Goal: Information Seeking & Learning: Learn about a topic

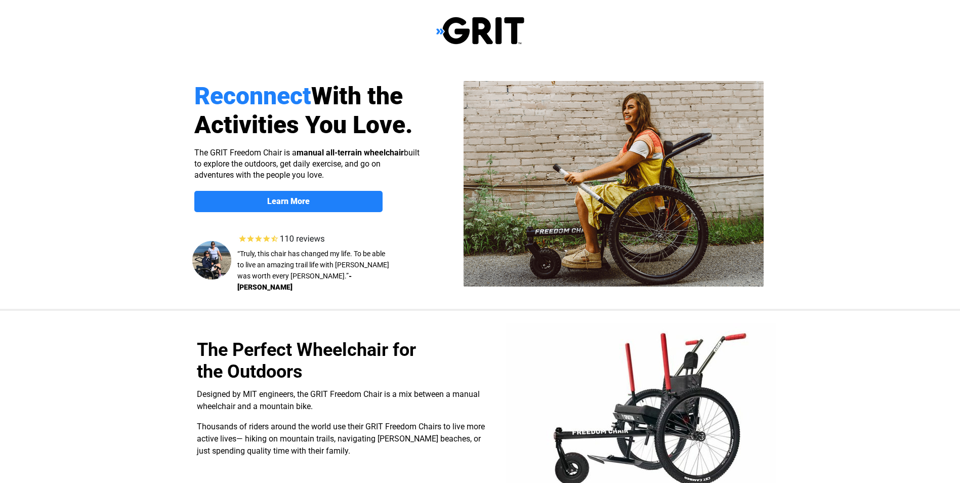
select select "US"
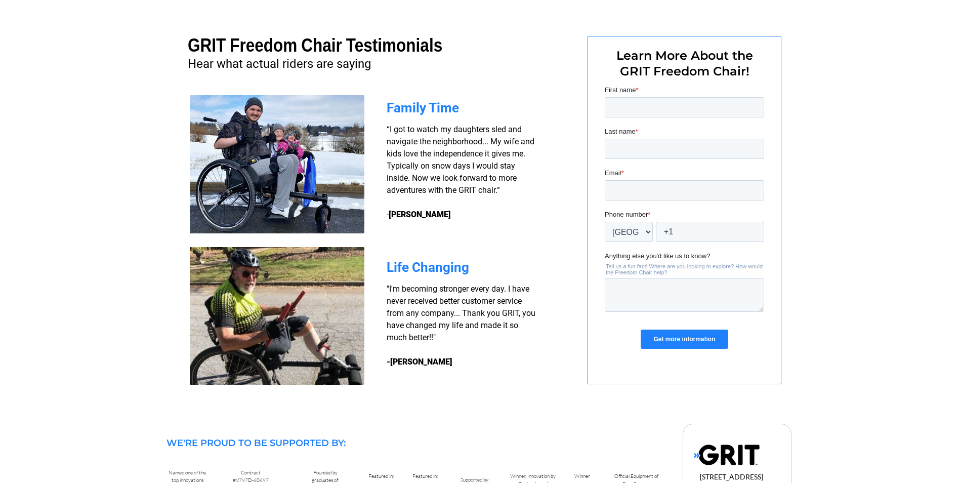
scroll to position [742, 0]
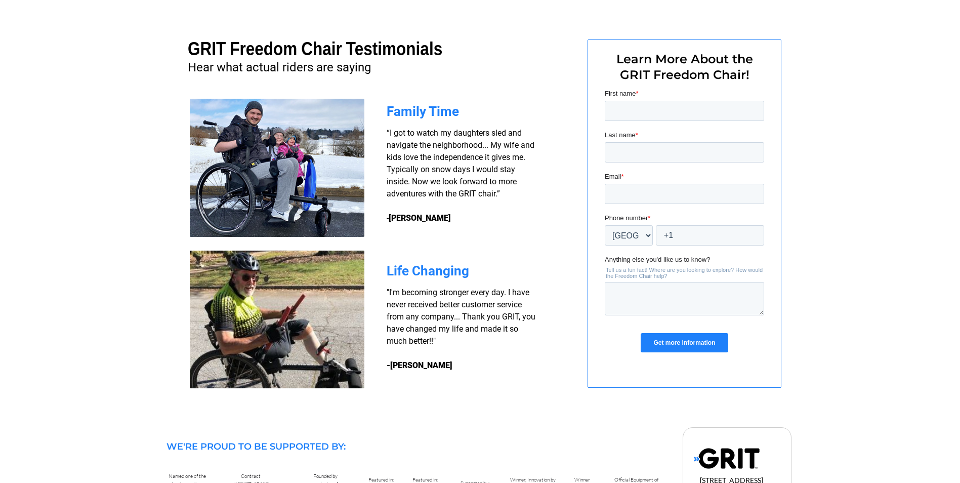
click at [235, 326] on img at bounding box center [277, 319] width 175 height 138
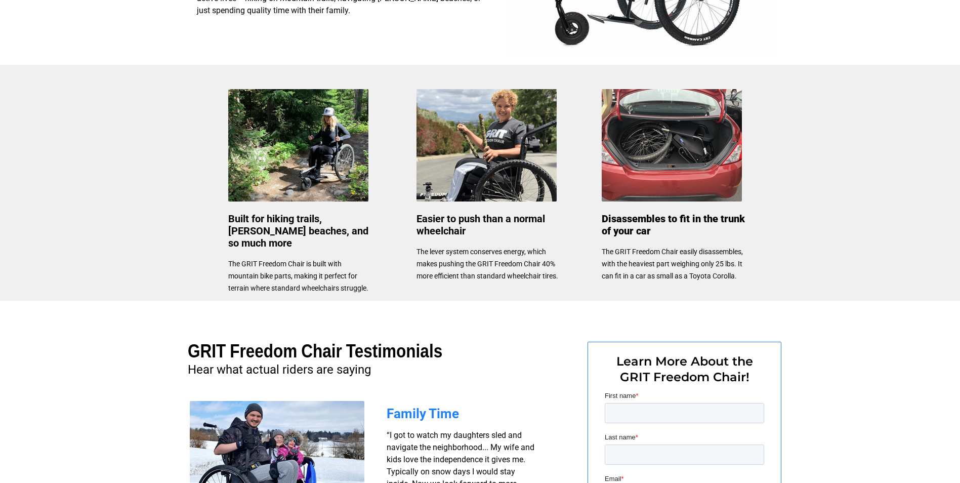
scroll to position [439, 0]
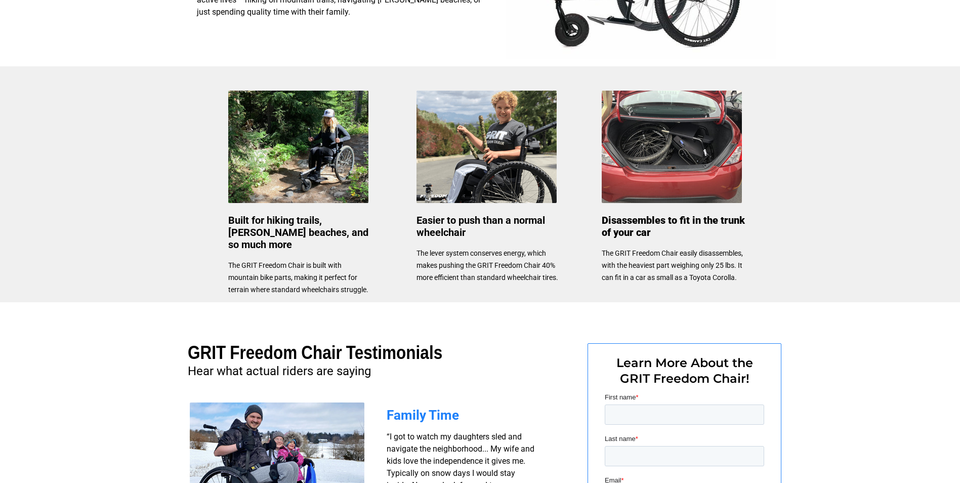
click at [487, 155] on img at bounding box center [486, 147] width 140 height 112
click at [484, 183] on img at bounding box center [486, 147] width 140 height 112
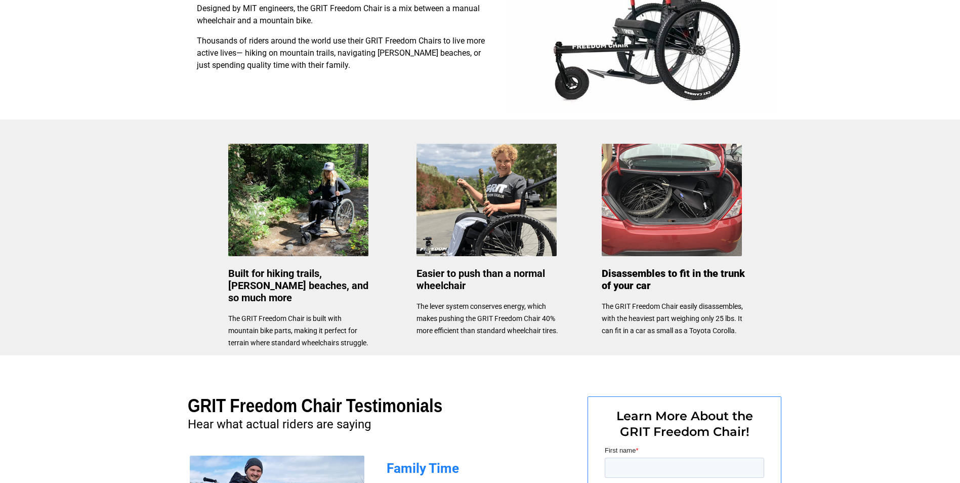
scroll to position [236, 0]
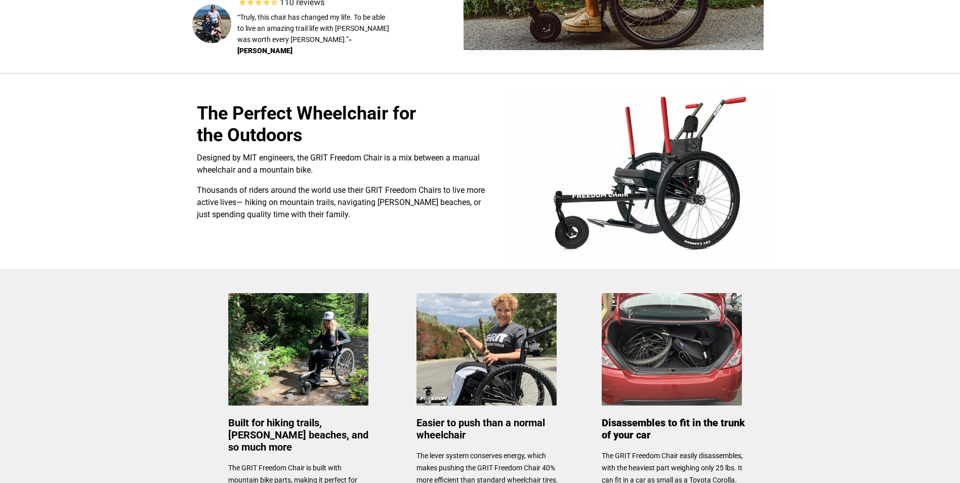
click at [660, 208] on img at bounding box center [641, 174] width 270 height 175
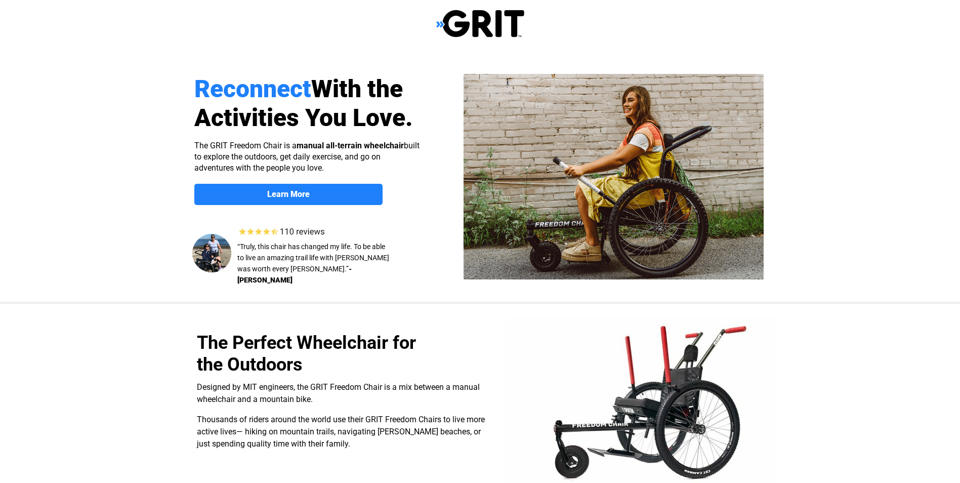
scroll to position [0, 0]
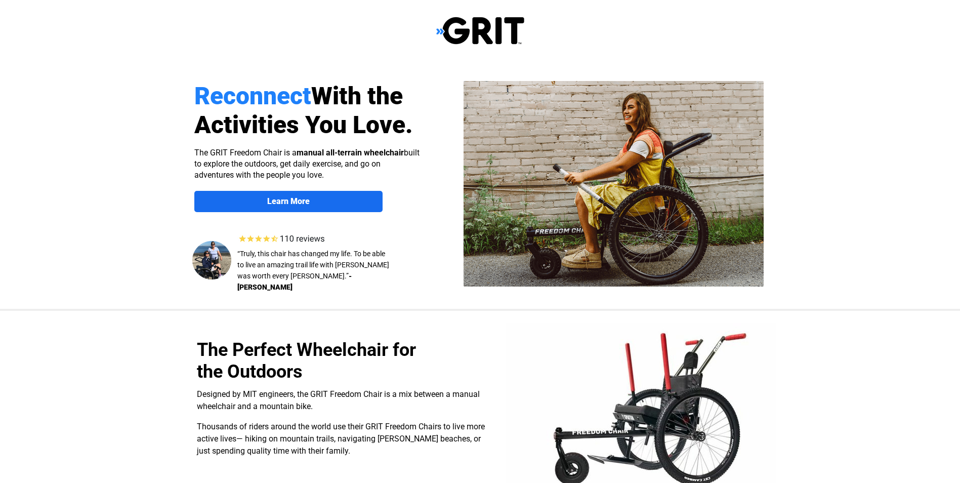
click at [281, 196] on strong "Learn More" at bounding box center [288, 201] width 42 height 10
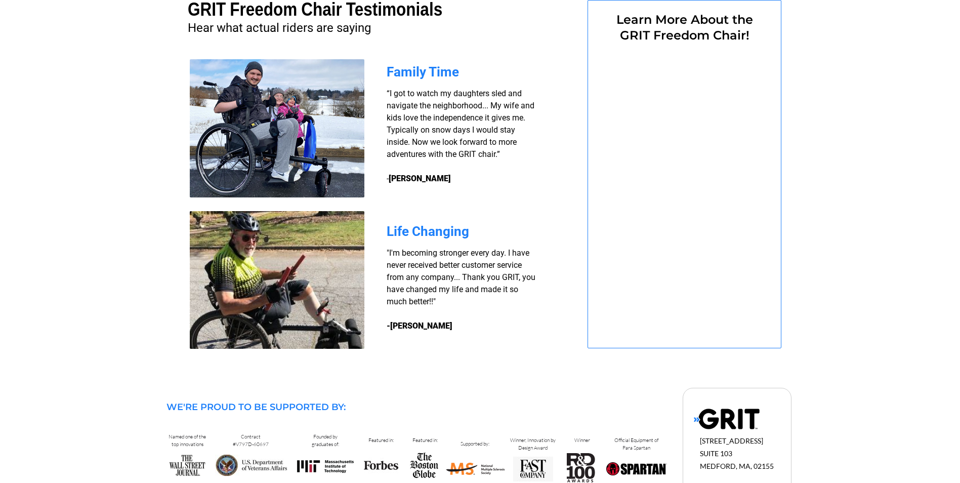
select select "US"
